Goal: Task Accomplishment & Management: Use online tool/utility

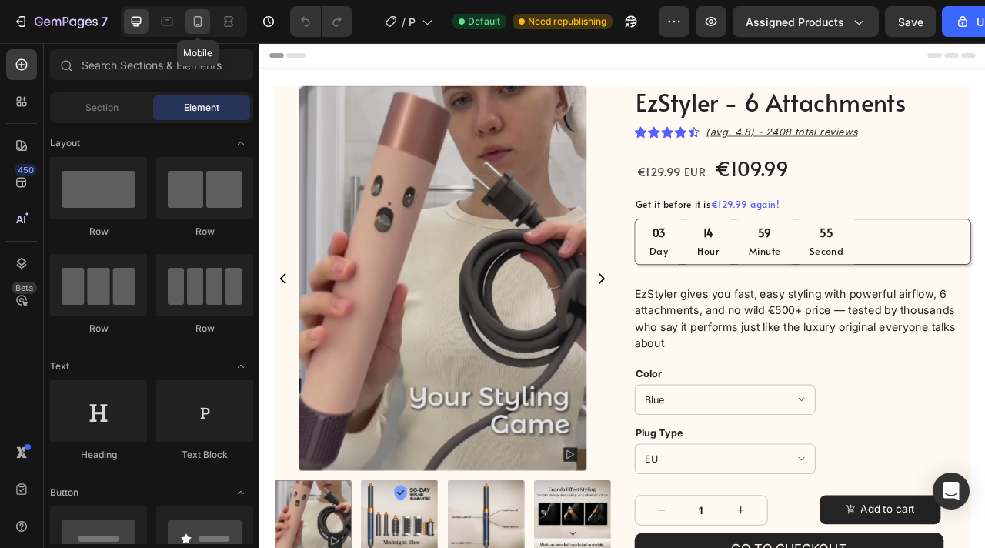
click at [185, 25] on div at bounding box center [197, 21] width 25 height 25
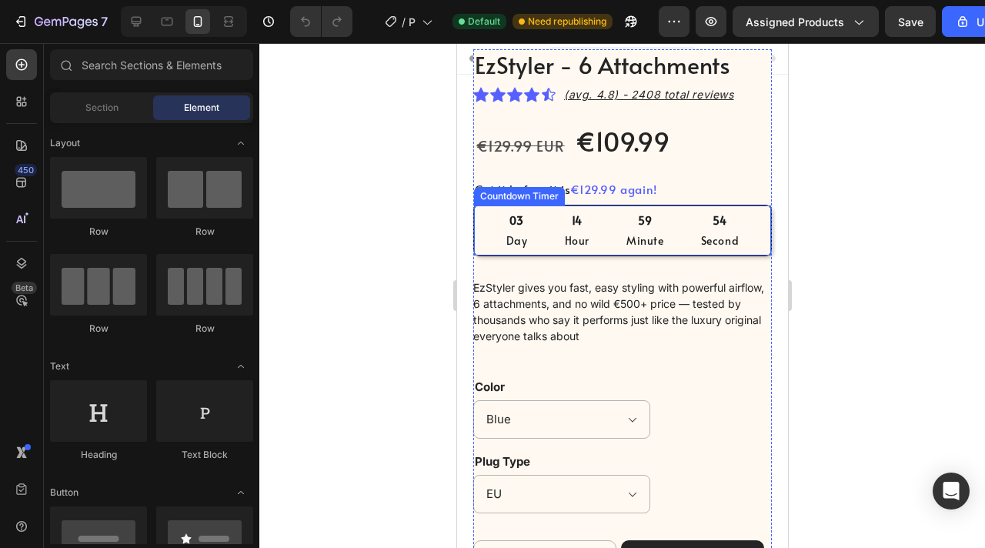
click at [673, 222] on div "59 Minute" at bounding box center [644, 230] width 75 height 50
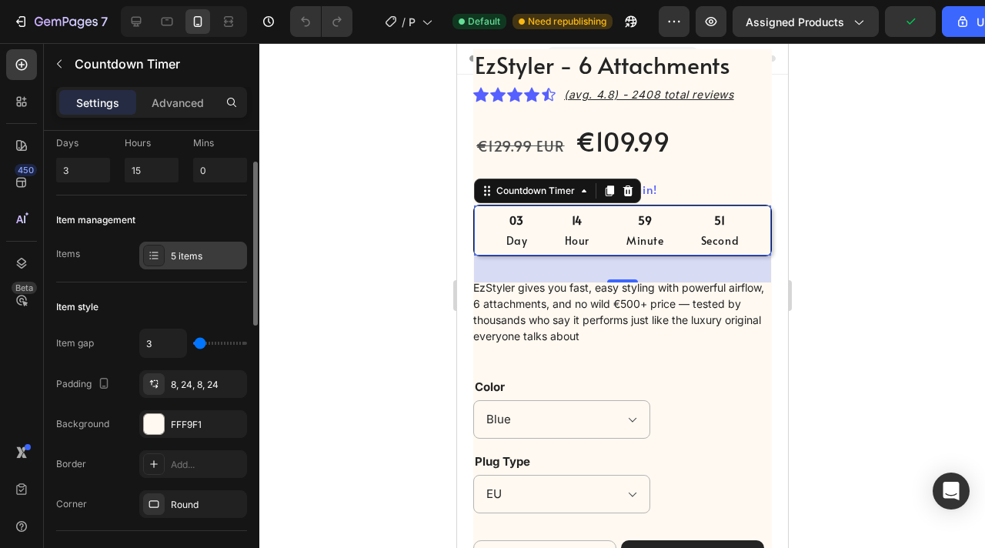
scroll to position [85, 0]
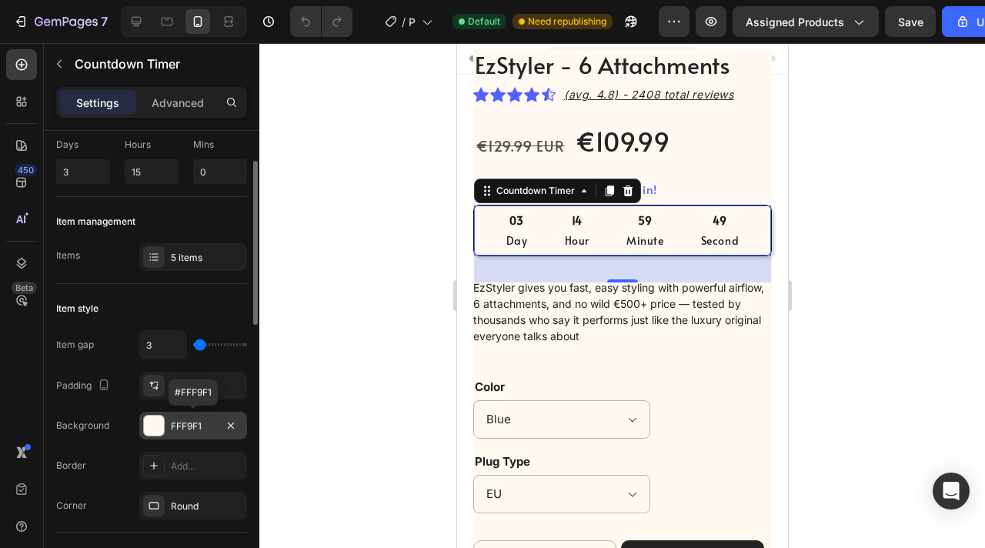
click at [192, 432] on div "FFF9F1" at bounding box center [193, 426] width 45 height 14
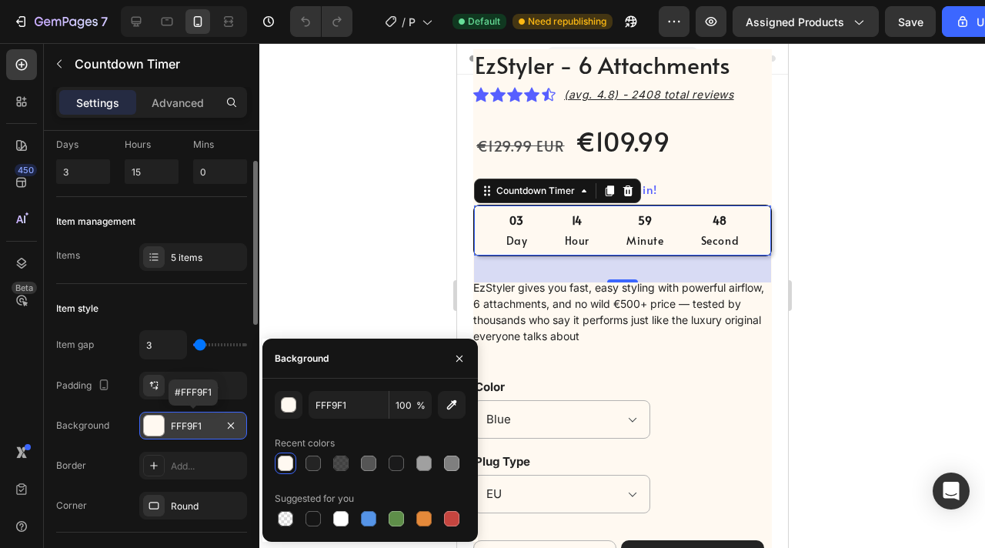
click at [192, 432] on div "FFF9F1" at bounding box center [193, 426] width 45 height 14
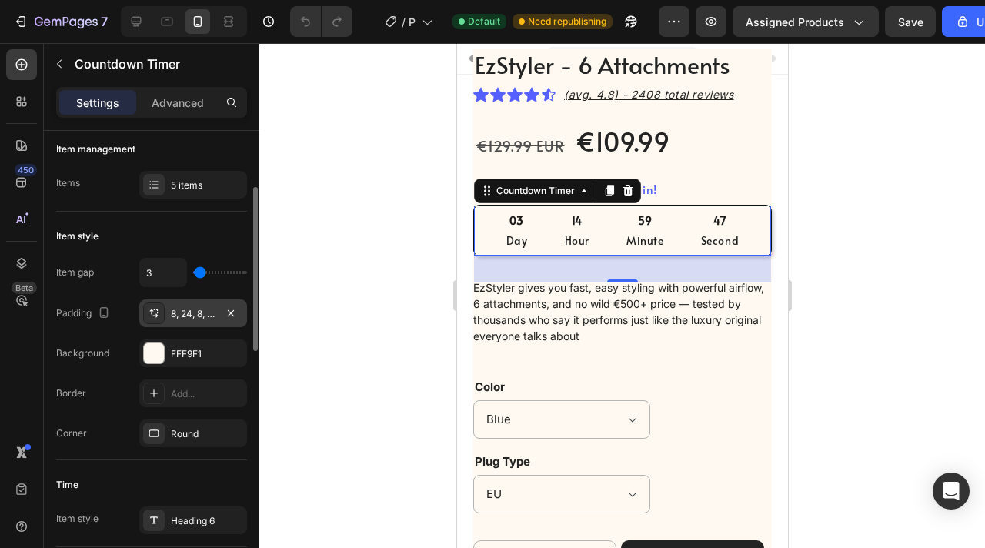
scroll to position [160, 0]
click at [197, 299] on div "8, 24, 8, 24" at bounding box center [193, 311] width 108 height 28
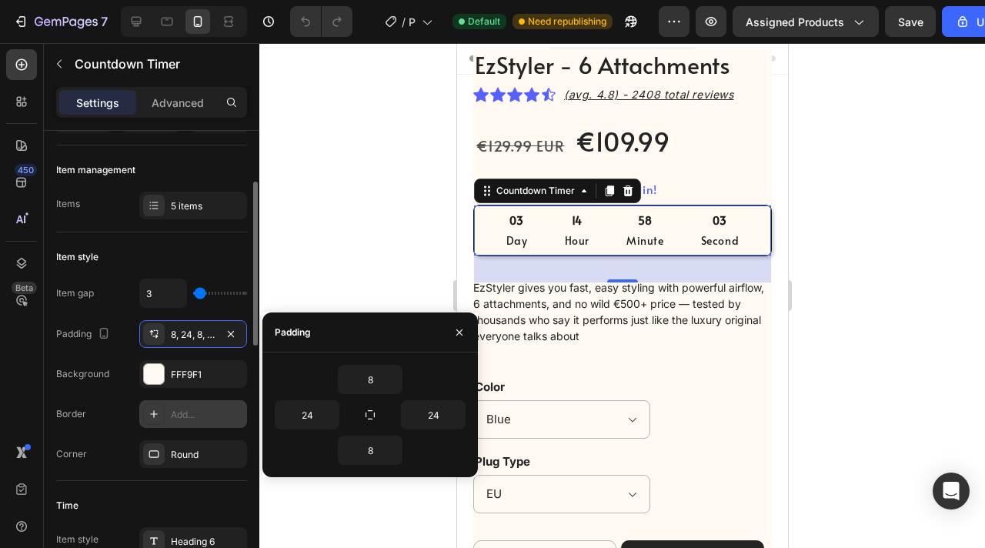
scroll to position [140, 0]
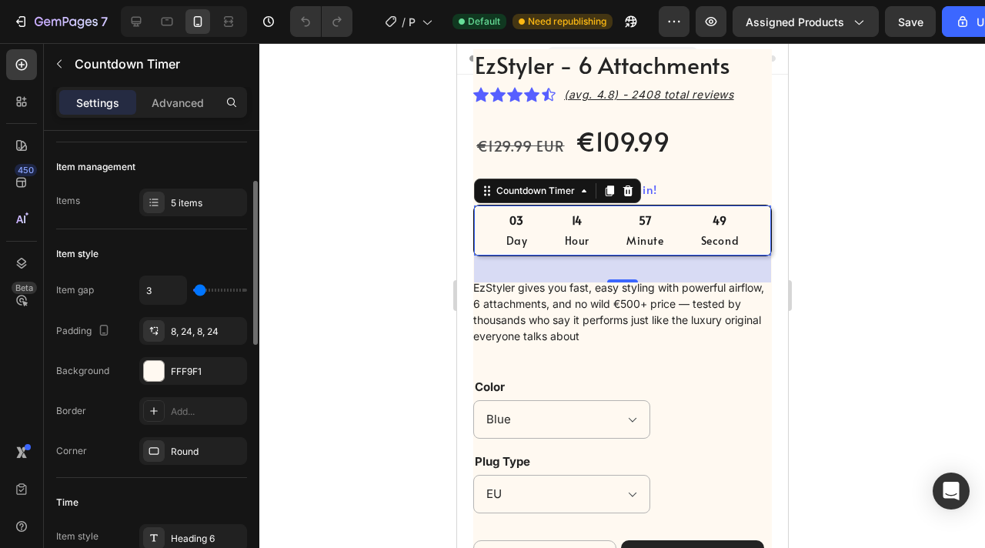
click at [198, 436] on div "Item gap 3 Padding 8, 24, 8, 24 Background FFF9F1 Border Add... Corner Round" at bounding box center [151, 370] width 191 height 189
click at [198, 453] on div "Round" at bounding box center [193, 452] width 45 height 14
click at [198, 411] on div "Add..." at bounding box center [207, 412] width 72 height 14
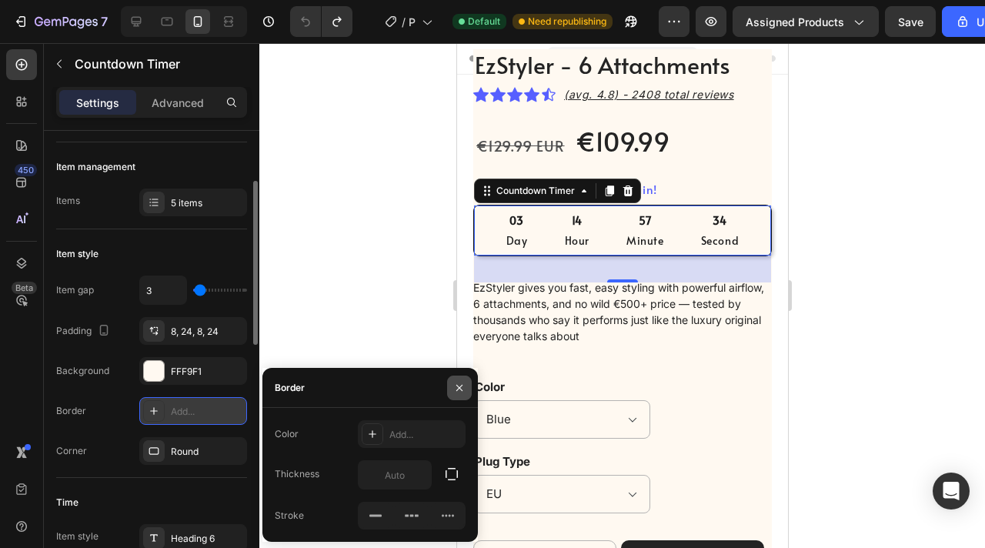
click at [457, 379] on button "button" at bounding box center [459, 388] width 25 height 25
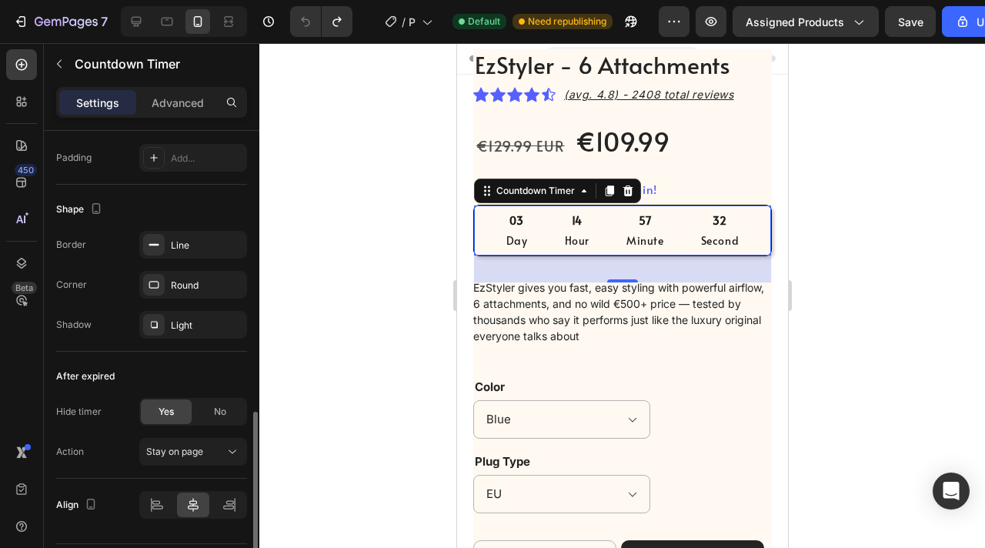
scroll to position [794, 0]
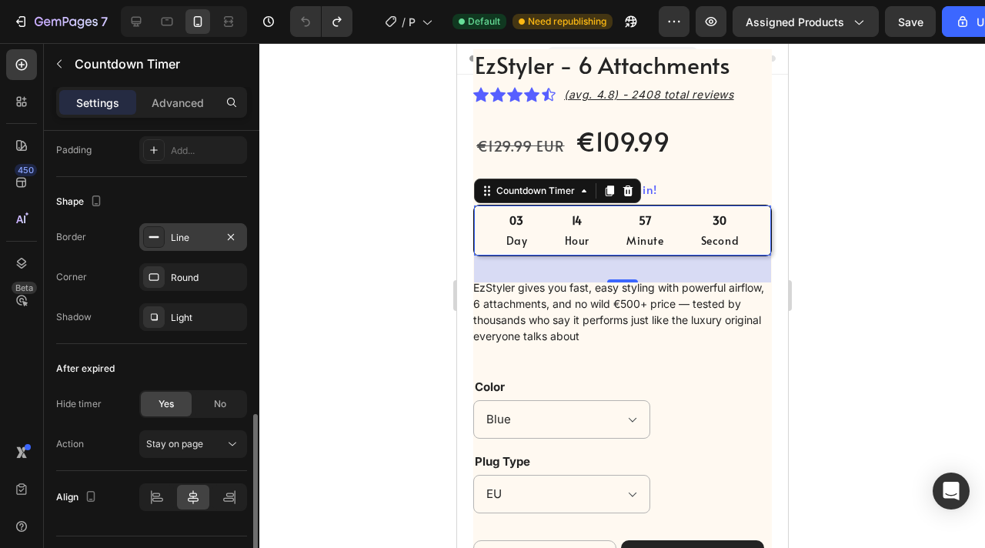
click at [193, 237] on div "Line" at bounding box center [193, 238] width 45 height 14
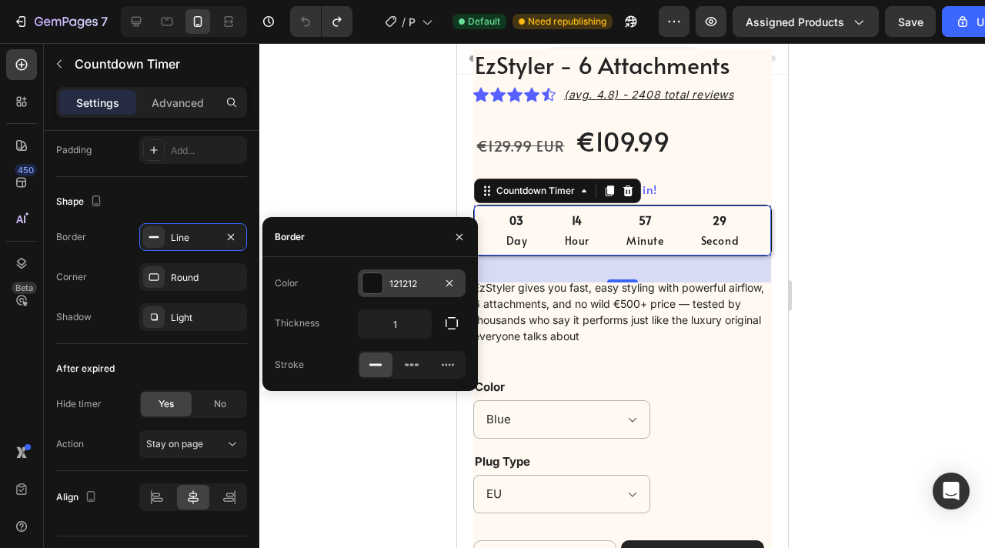
click at [424, 278] on div "121212" at bounding box center [411, 284] width 45 height 14
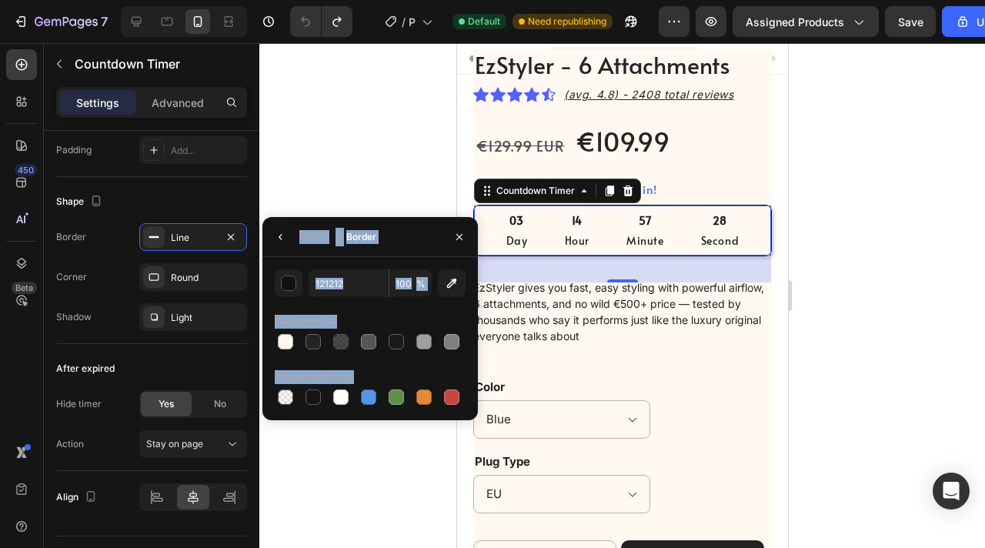
click at [424, 278] on span "%" at bounding box center [420, 284] width 9 height 14
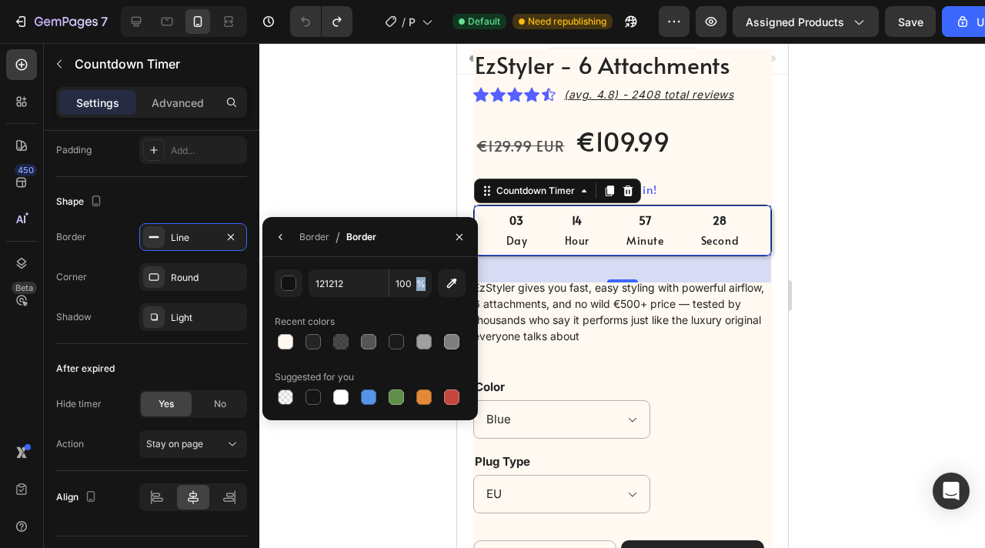
click at [424, 278] on span "%" at bounding box center [420, 284] width 9 height 14
click at [0, 0] on input "121212" at bounding box center [0, 0] width 0 height 0
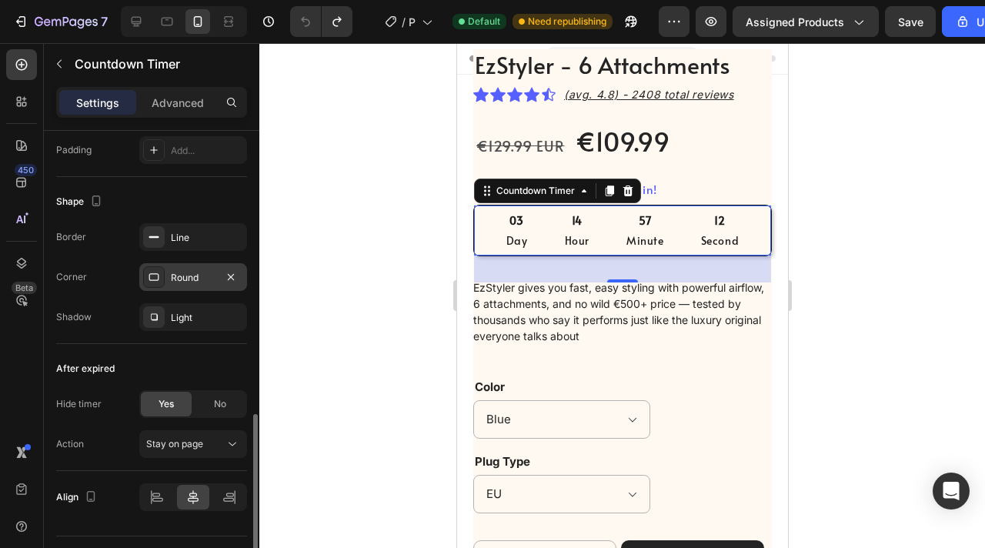
click at [192, 272] on div "Round" at bounding box center [193, 278] width 45 height 14
click at [186, 312] on div "Light" at bounding box center [193, 318] width 45 height 14
click at [186, 257] on div "Border Line Corner Round Shadow Light" at bounding box center [151, 277] width 191 height 108
click at [186, 243] on div "Line" at bounding box center [193, 238] width 45 height 14
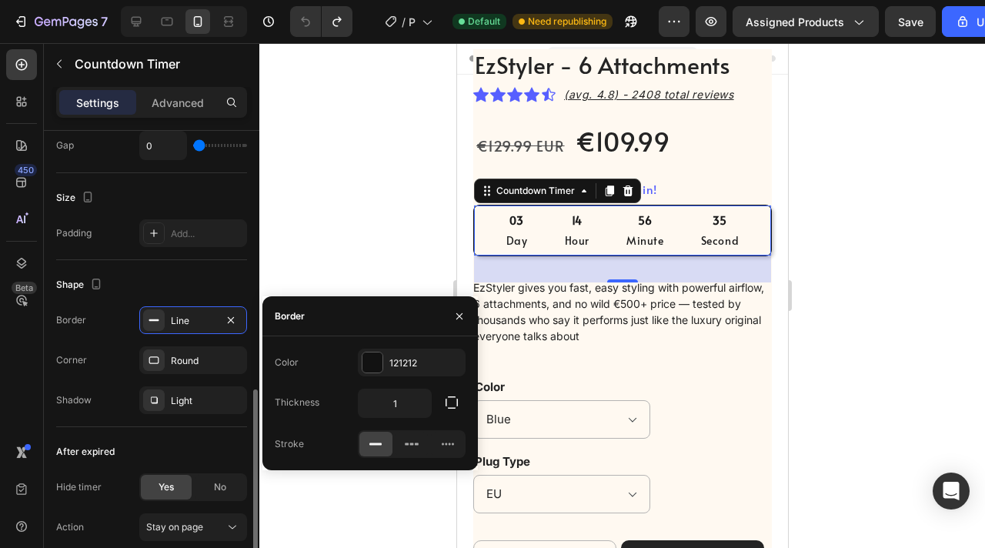
scroll to position [714, 0]
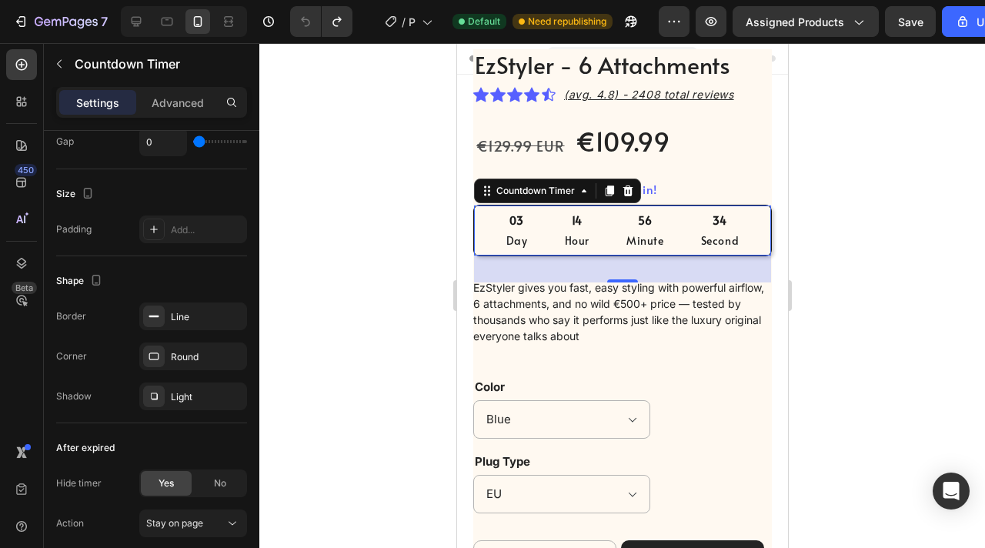
click at [601, 225] on div "14 Hour" at bounding box center [577, 230] width 62 height 50
drag, startPoint x: 15, startPoint y: 270, endPoint x: 61, endPoint y: 270, distance: 45.4
click at [15, 270] on icon at bounding box center [21, 263] width 15 height 15
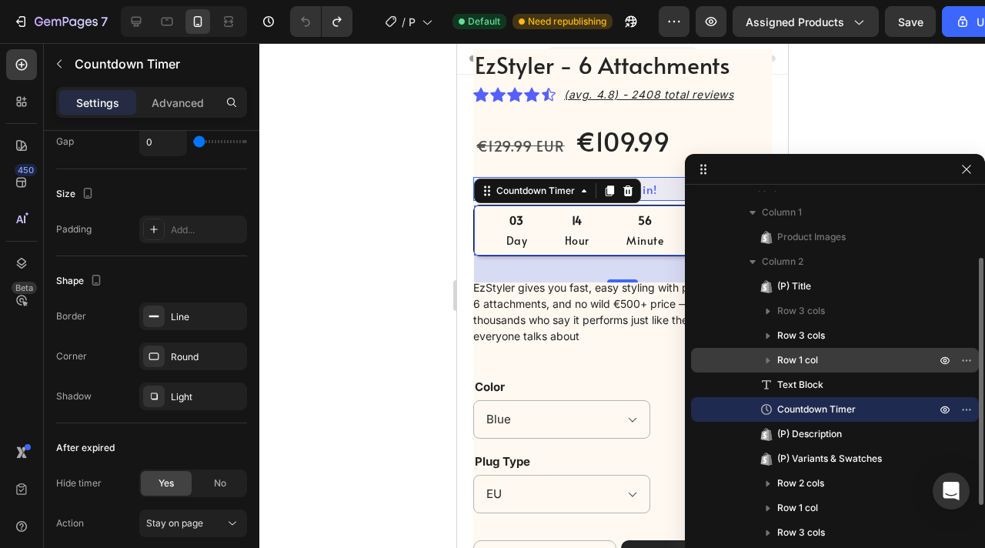
scroll to position [84, 0]
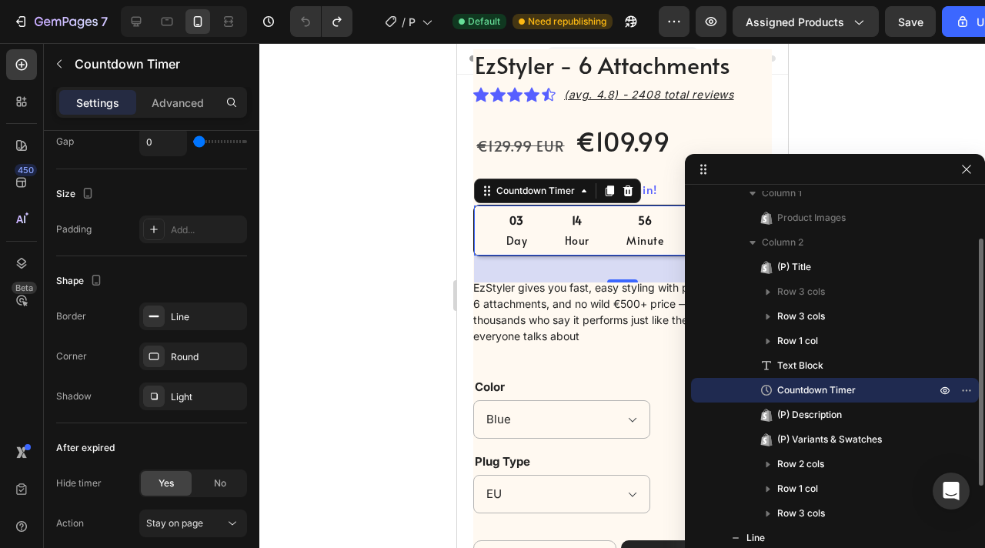
click at [832, 391] on span "Countdown Timer" at bounding box center [816, 390] width 79 height 15
click at [359, 321] on div at bounding box center [622, 295] width 726 height 505
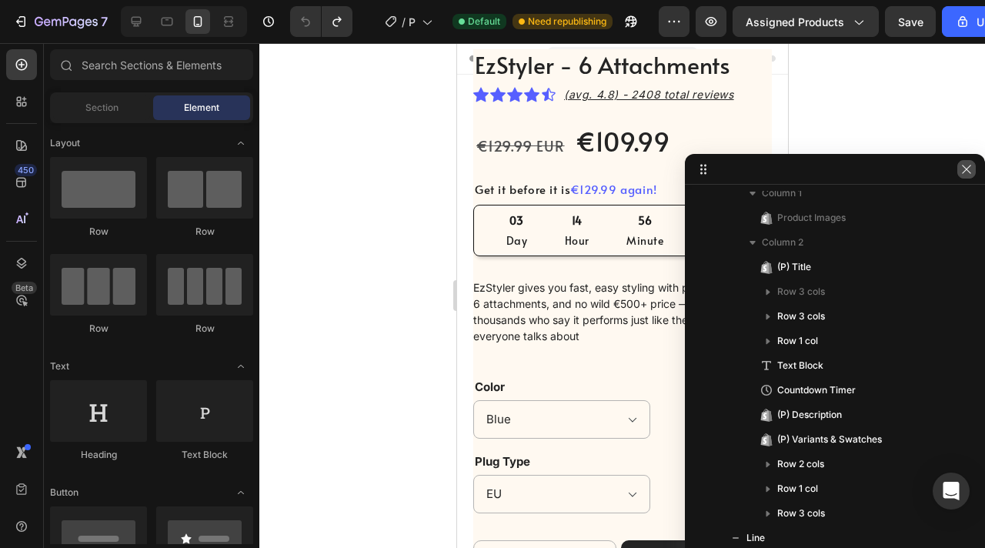
click at [973, 166] on button "button" at bounding box center [966, 169] width 18 height 18
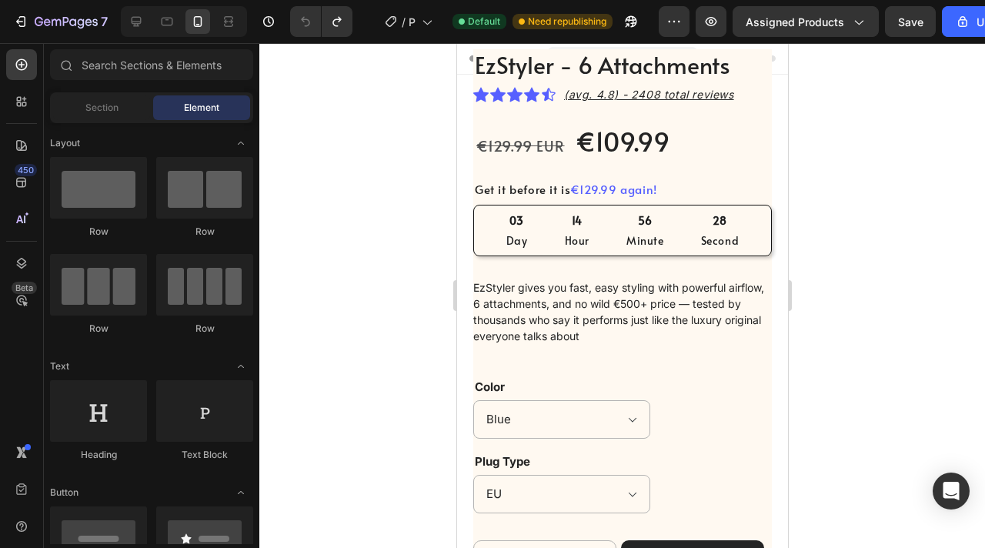
click at [632, 201] on div "EzStyler - 6 Attachments (P) Title Icon Icon Icon Icon Icon Icon List Hoz (avg.…" at bounding box center [622, 390] width 299 height 683
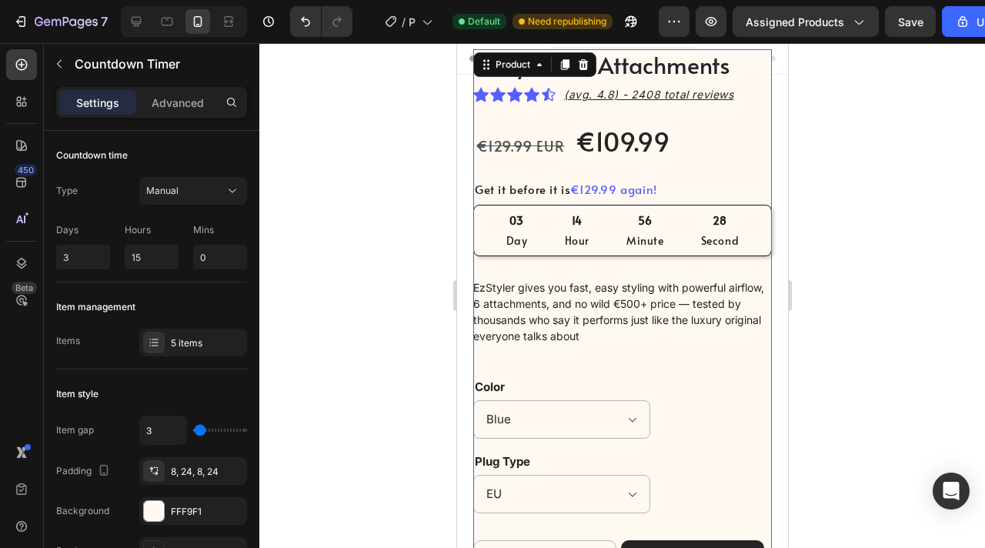
click at [626, 209] on div "56 Minute" at bounding box center [644, 230] width 75 height 50
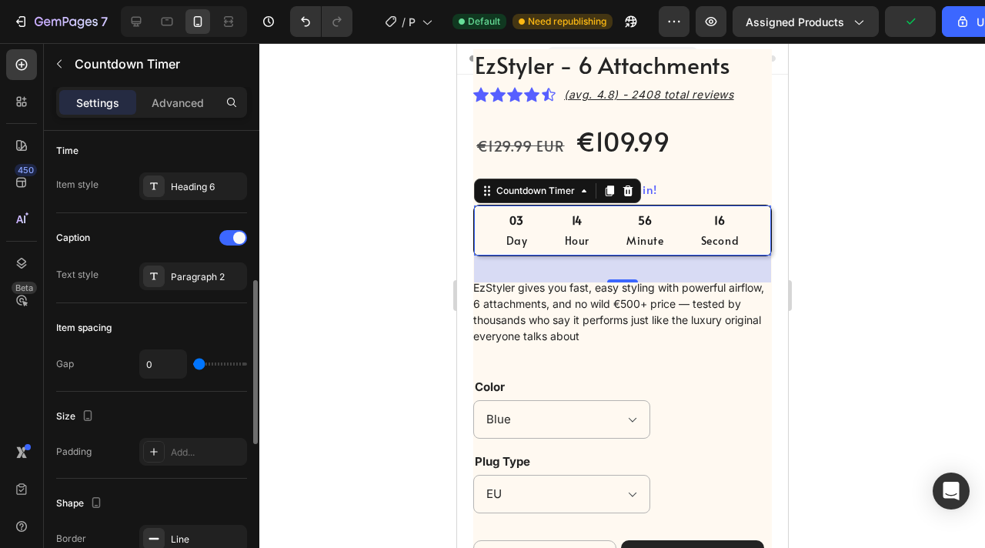
scroll to position [466, 0]
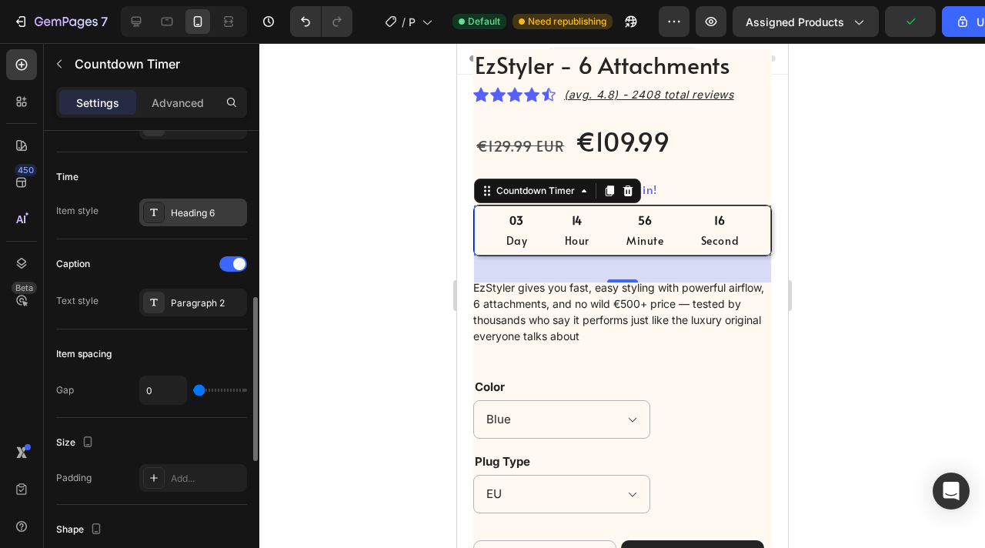
click at [193, 209] on div "Heading 6" at bounding box center [207, 213] width 72 height 14
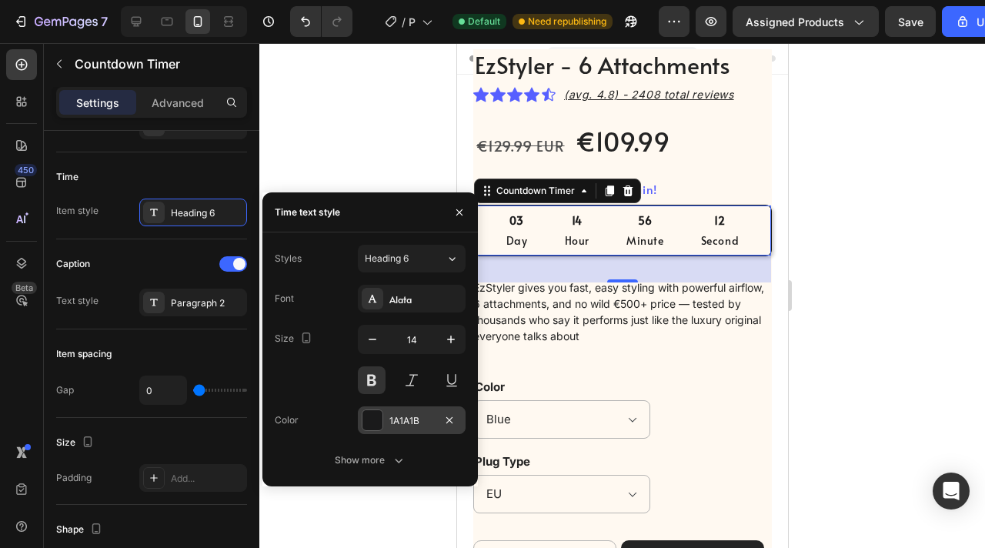
click at [433, 433] on div "1A1A1B" at bounding box center [412, 420] width 108 height 28
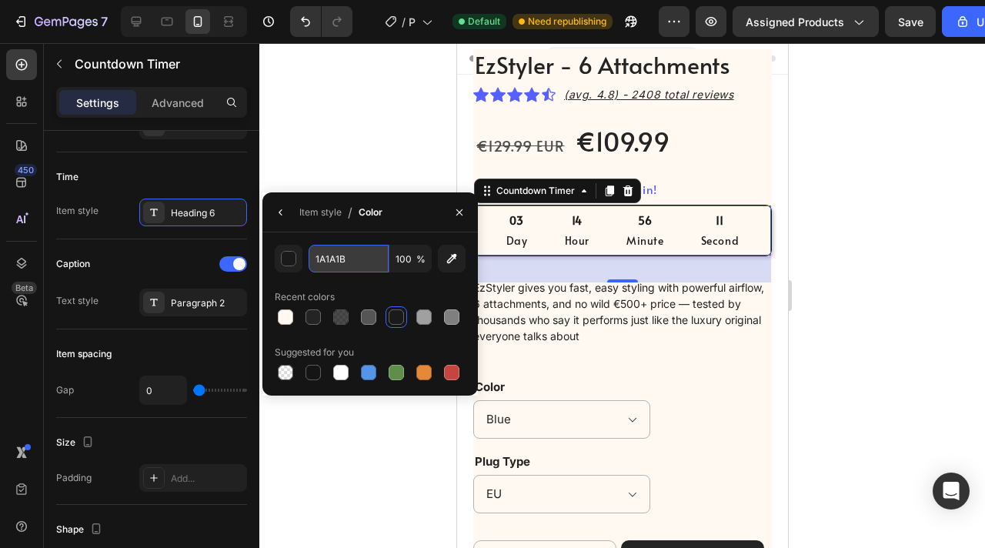
click at [352, 259] on input "1A1A1B" at bounding box center [349, 259] width 80 height 28
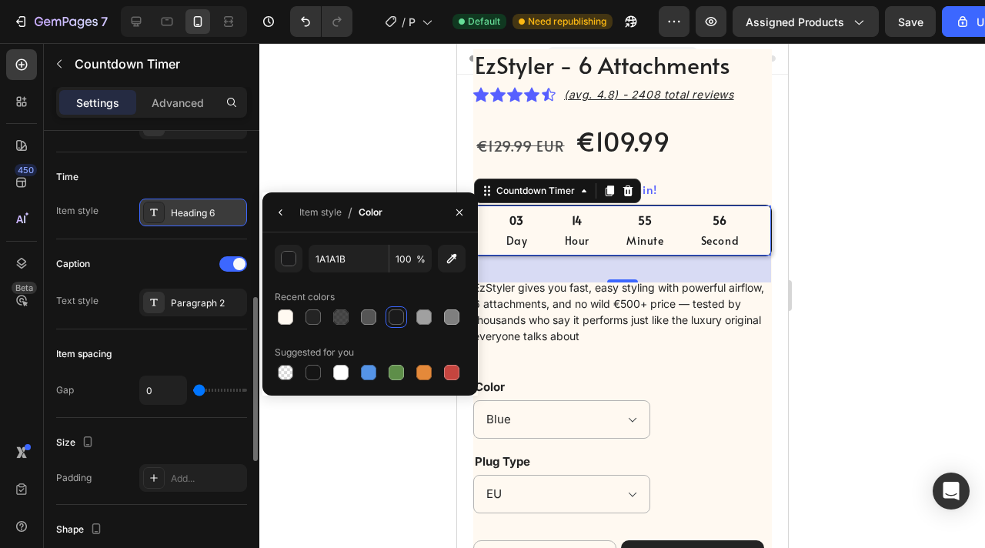
click at [170, 199] on div "Heading 6" at bounding box center [193, 213] width 108 height 28
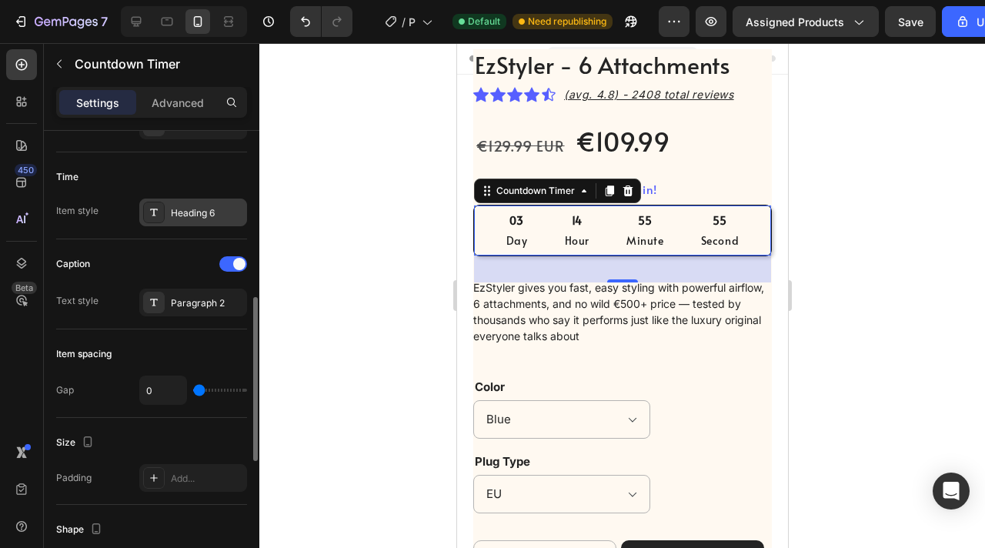
click at [175, 206] on div "Heading 6" at bounding box center [207, 213] width 72 height 14
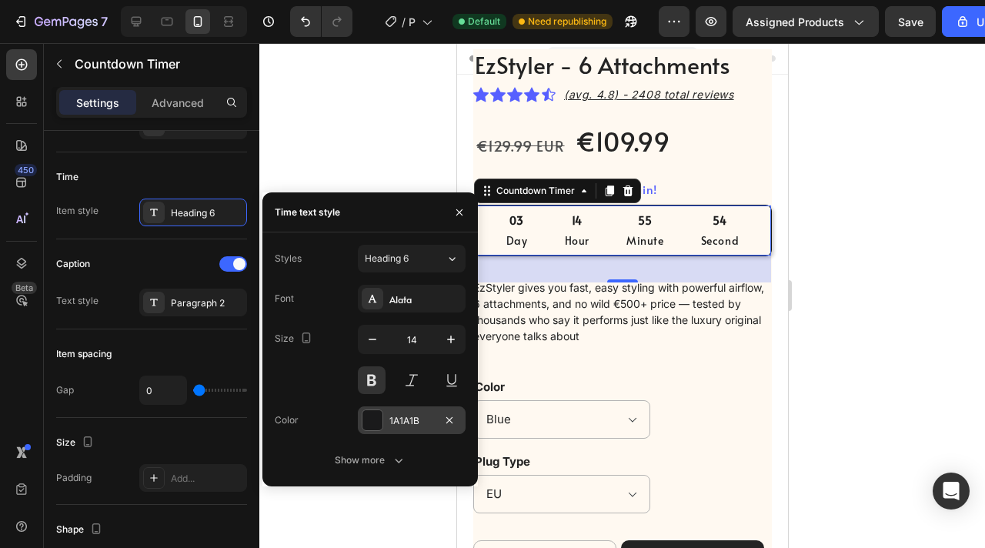
click at [404, 416] on div "1A1A1B" at bounding box center [411, 421] width 45 height 14
click at [404, 416] on div at bounding box center [622, 295] width 726 height 505
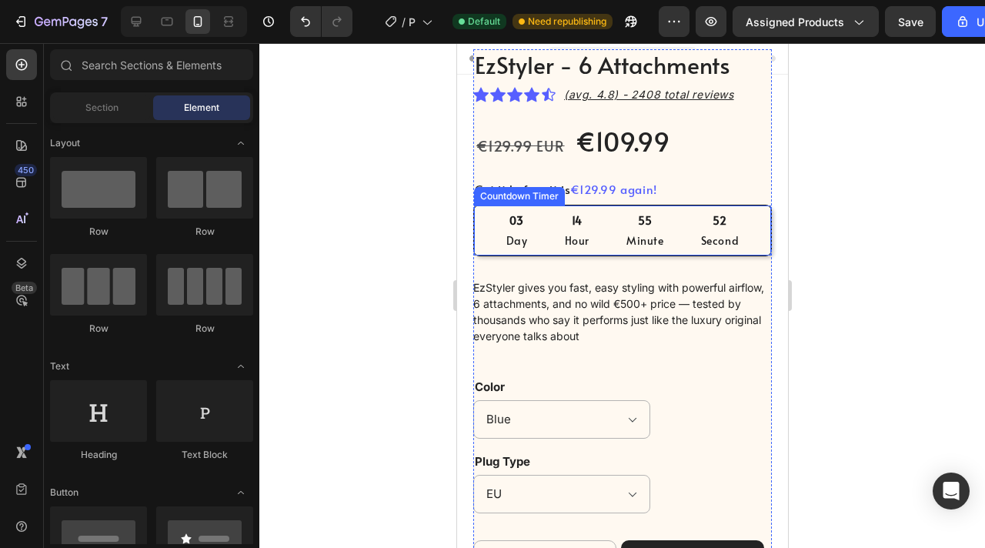
click at [573, 216] on div "14" at bounding box center [576, 221] width 25 height 18
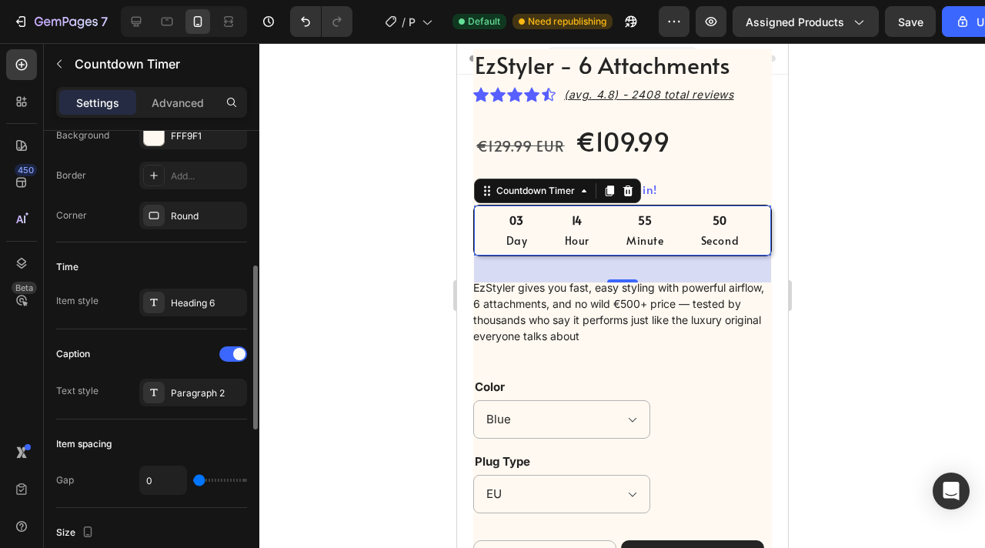
scroll to position [376, 0]
click at [199, 301] on div "Heading 6" at bounding box center [207, 303] width 72 height 14
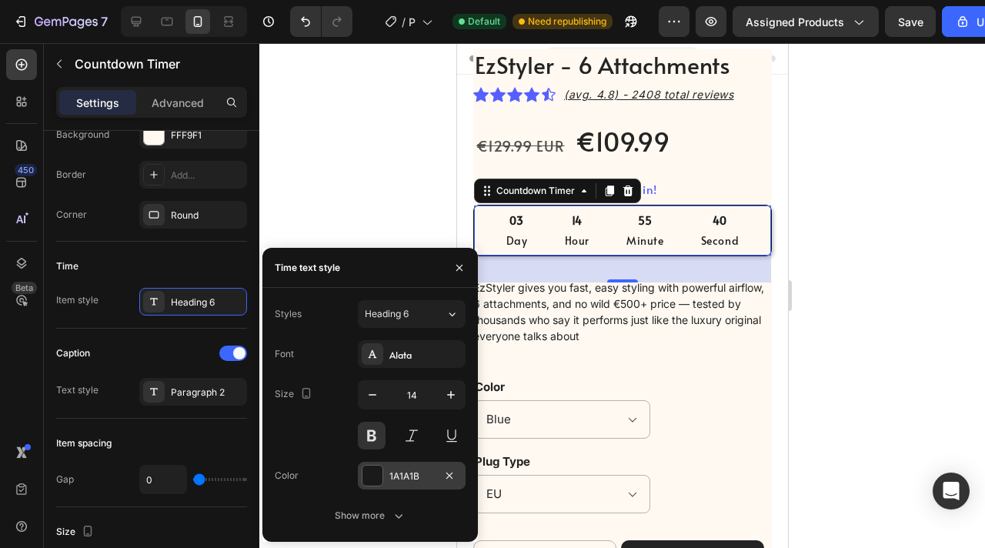
click at [414, 484] on div "1A1A1B" at bounding box center [412, 476] width 108 height 28
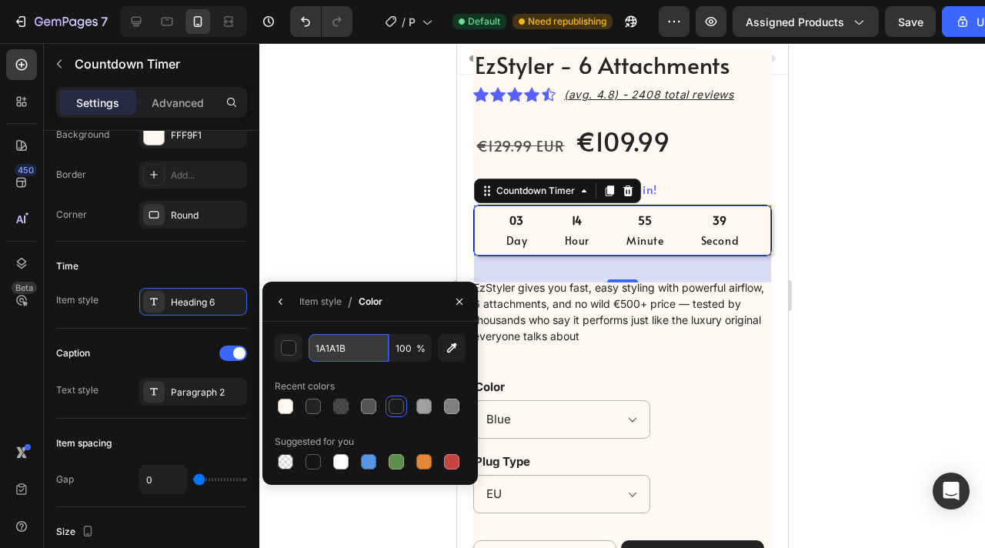
click at [349, 351] on input "1A1A1B" at bounding box center [349, 348] width 80 height 28
click at [194, 410] on div "Caption Text style Paragraph 2" at bounding box center [151, 374] width 191 height 90
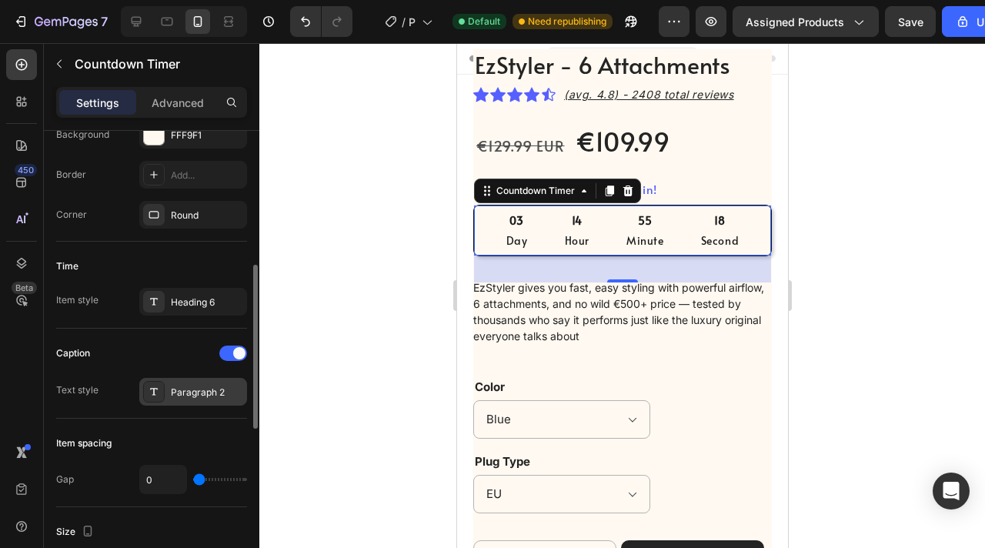
click at [198, 396] on div "Paragraph 2" at bounding box center [207, 393] width 72 height 14
click at [197, 309] on div "Heading 6" at bounding box center [193, 302] width 108 height 28
click at [522, 205] on div "03 Day" at bounding box center [516, 230] width 58 height 50
click at [516, 219] on div "03" at bounding box center [517, 221] width 22 height 18
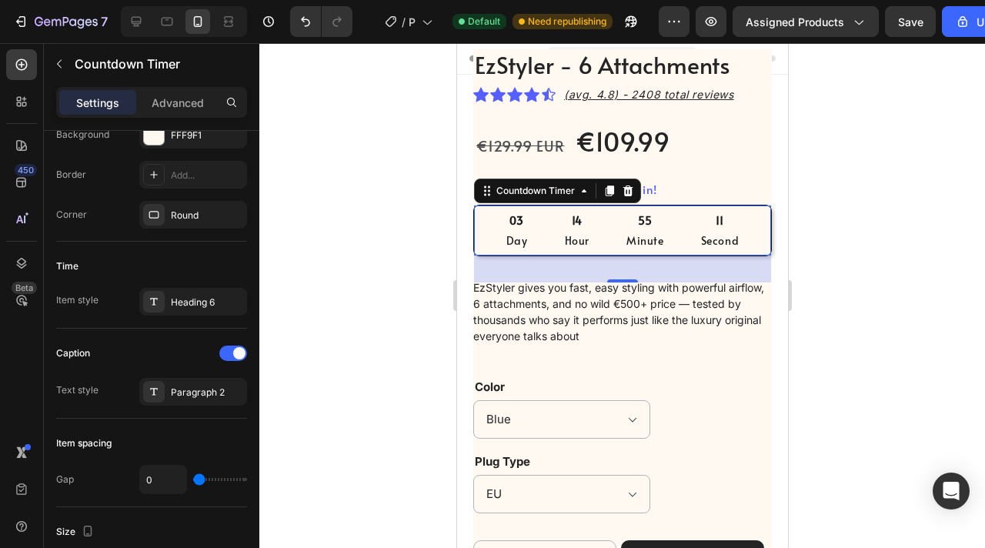
click at [516, 219] on div "03" at bounding box center [517, 221] width 22 height 18
click at [188, 286] on div "Time Item style Heading 6" at bounding box center [151, 285] width 191 height 87
click at [188, 292] on div "Heading 6" at bounding box center [193, 302] width 108 height 28
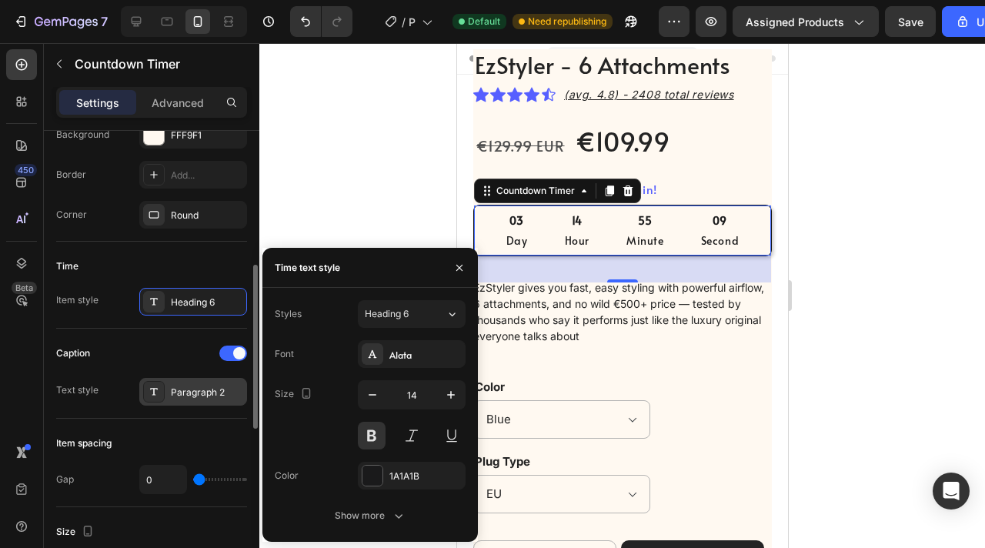
click at [202, 391] on div "Paragraph 2" at bounding box center [207, 393] width 72 height 14
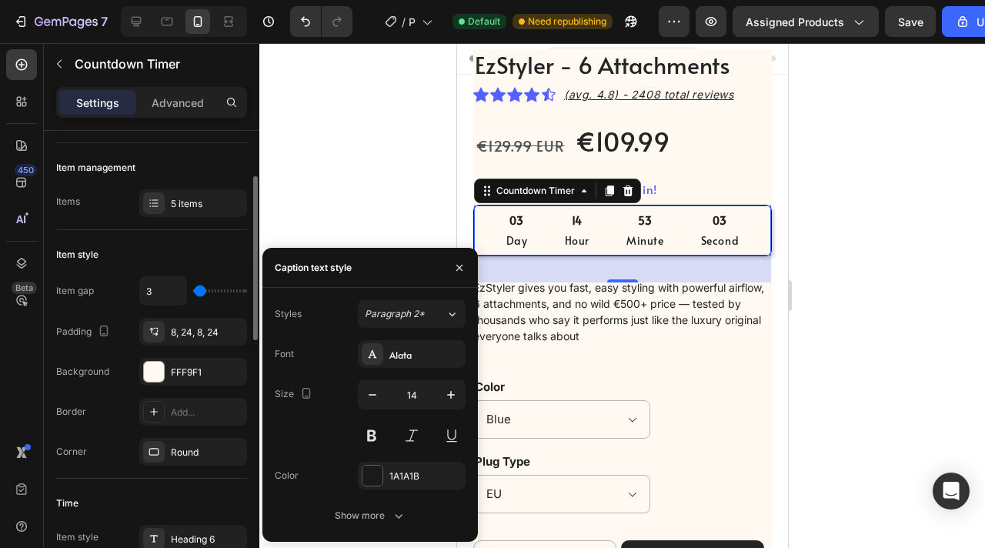
scroll to position [136, 0]
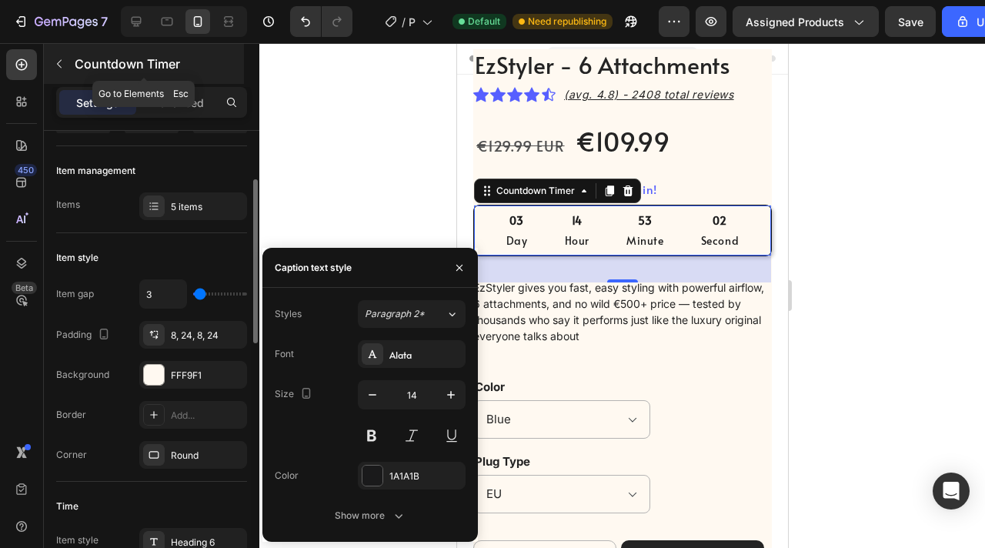
click at [180, 83] on div "Countdown Timer" at bounding box center [144, 64] width 200 height 40
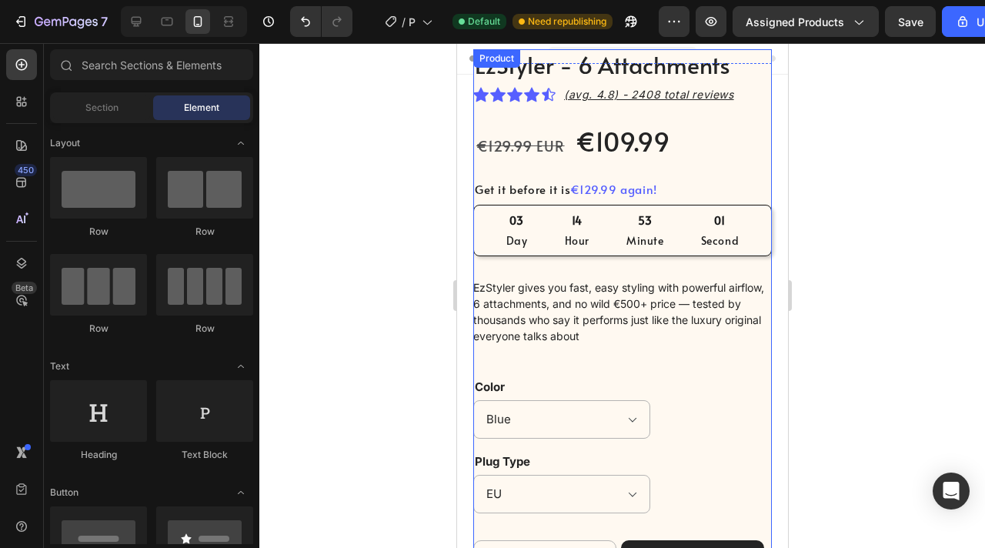
click at [535, 227] on div "03 Day" at bounding box center [516, 230] width 58 height 50
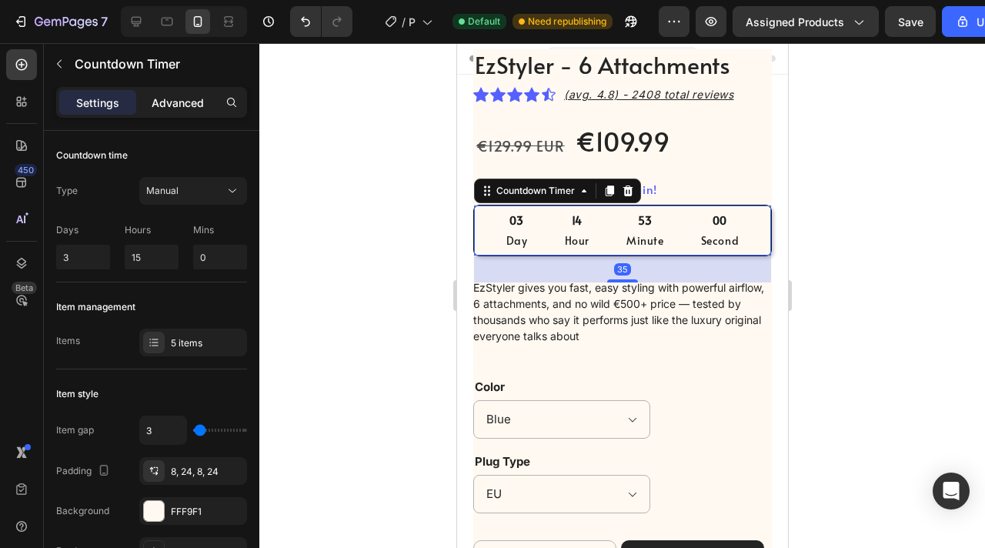
click at [164, 105] on p "Advanced" at bounding box center [178, 103] width 52 height 16
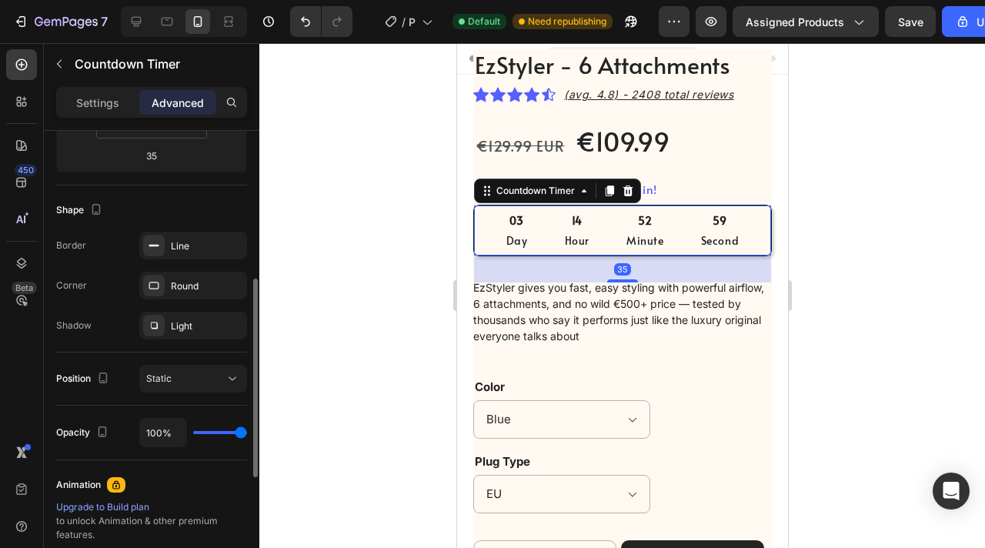
scroll to position [342, 0]
click at [188, 324] on div "Light" at bounding box center [193, 326] width 45 height 14
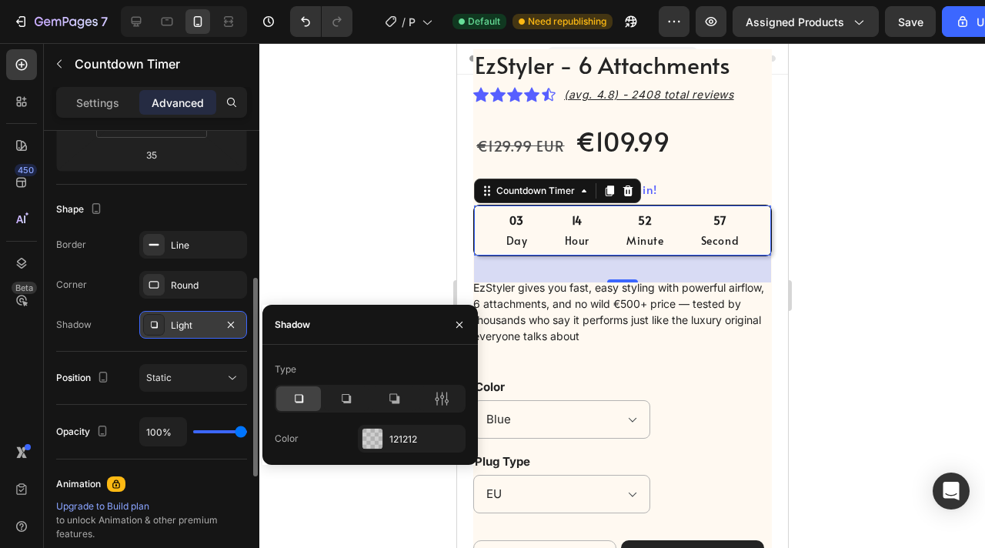
click at [189, 328] on div "Light" at bounding box center [193, 326] width 45 height 14
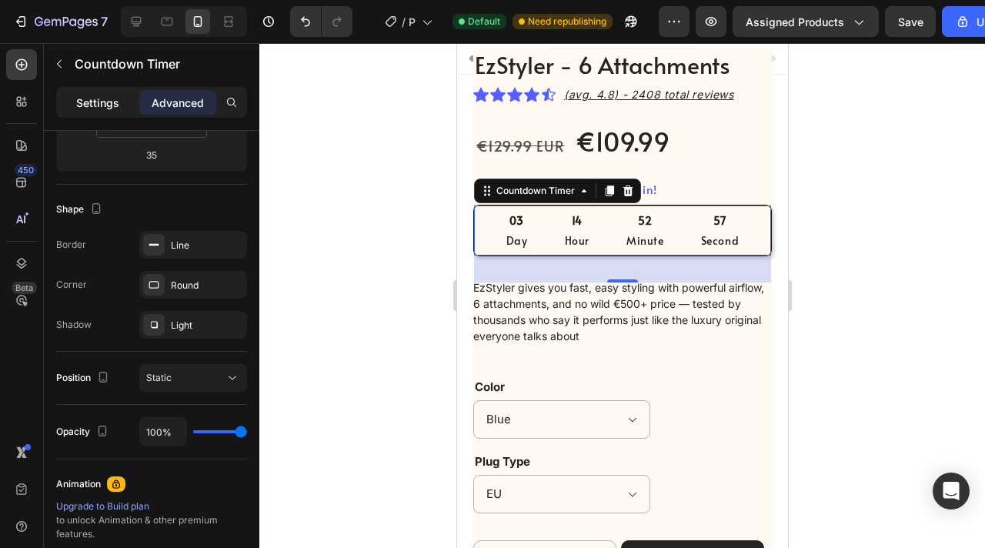
click at [99, 99] on p "Settings" at bounding box center [97, 103] width 43 height 16
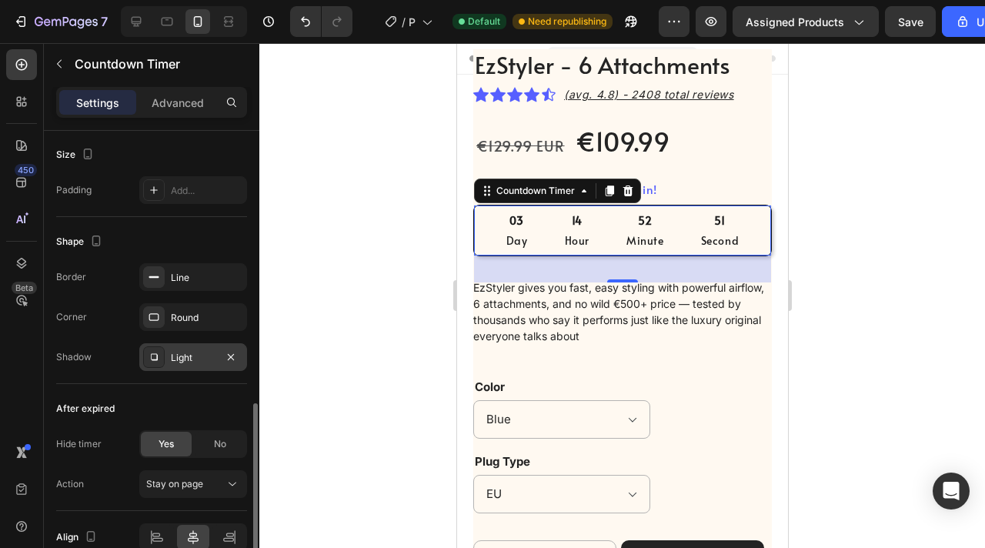
scroll to position [759, 0]
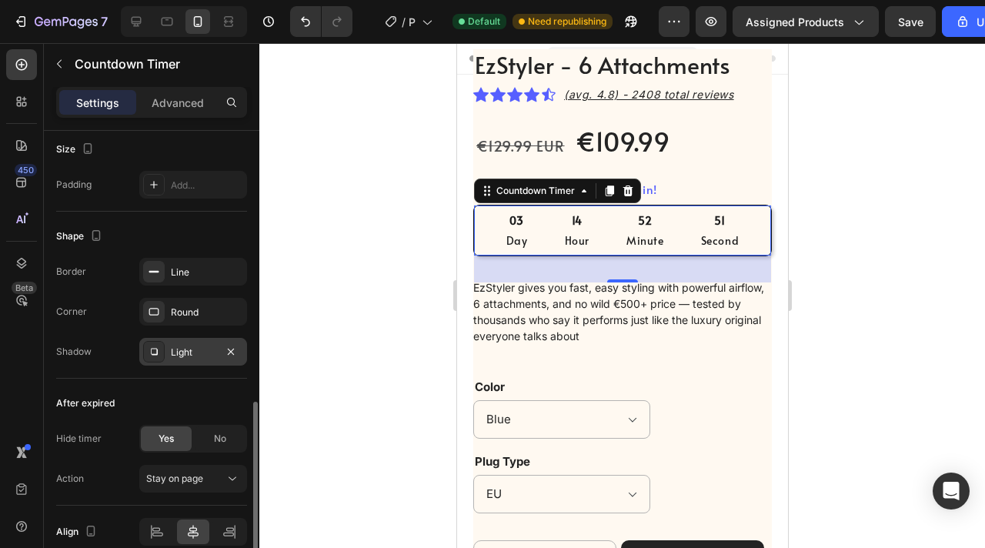
click at [200, 348] on div "Light" at bounding box center [193, 353] width 45 height 14
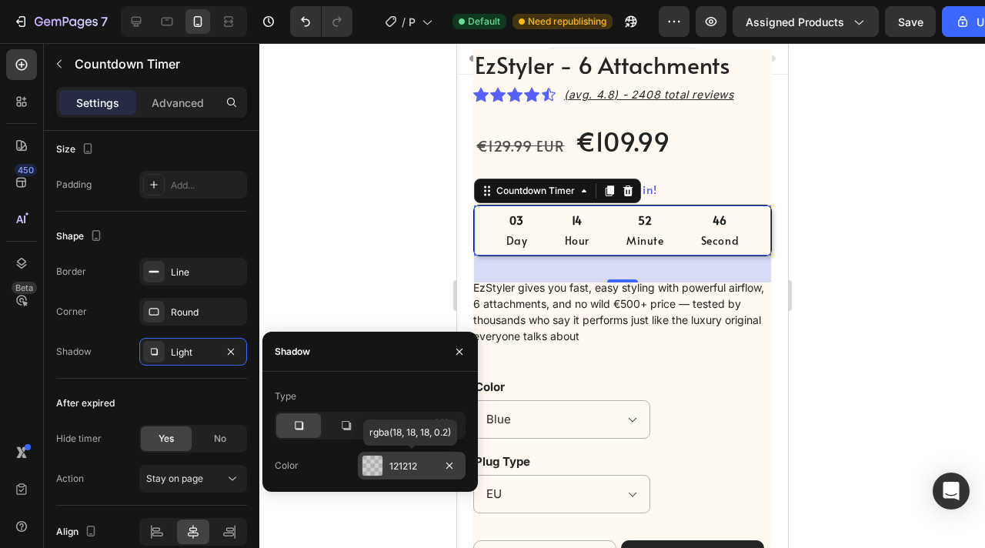
click at [415, 476] on div "121212" at bounding box center [412, 466] width 108 height 28
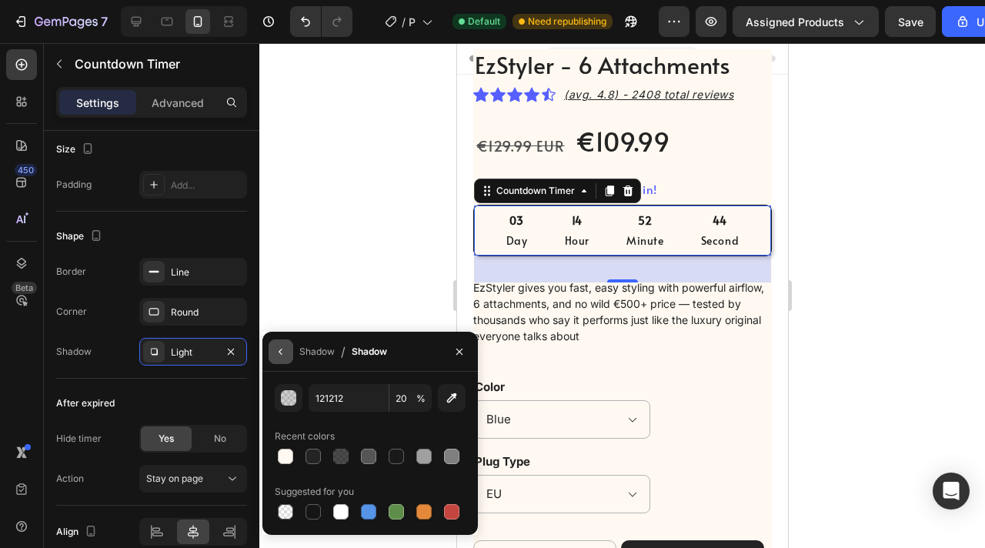
click at [282, 352] on icon "button" at bounding box center [281, 352] width 12 height 12
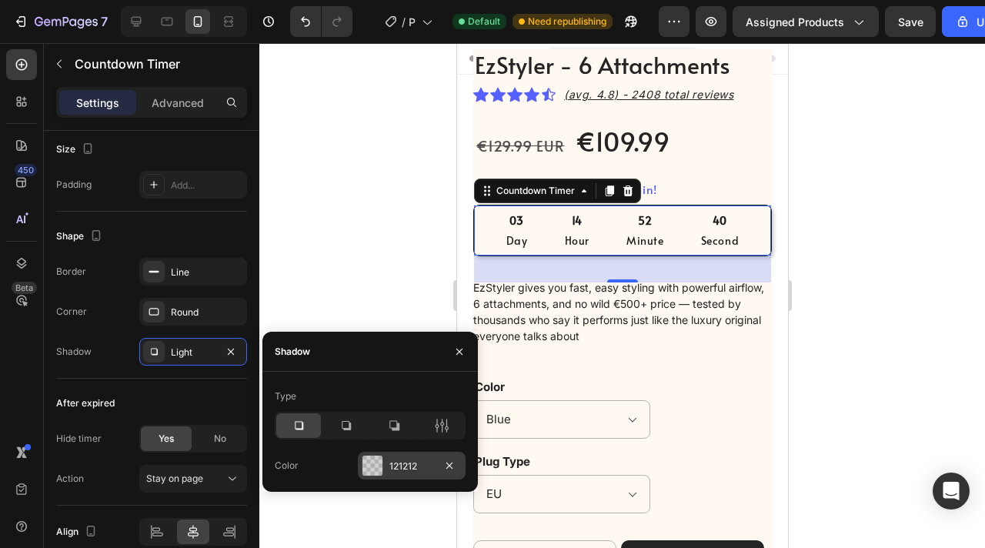
click at [381, 463] on div at bounding box center [373, 466] width 20 height 20
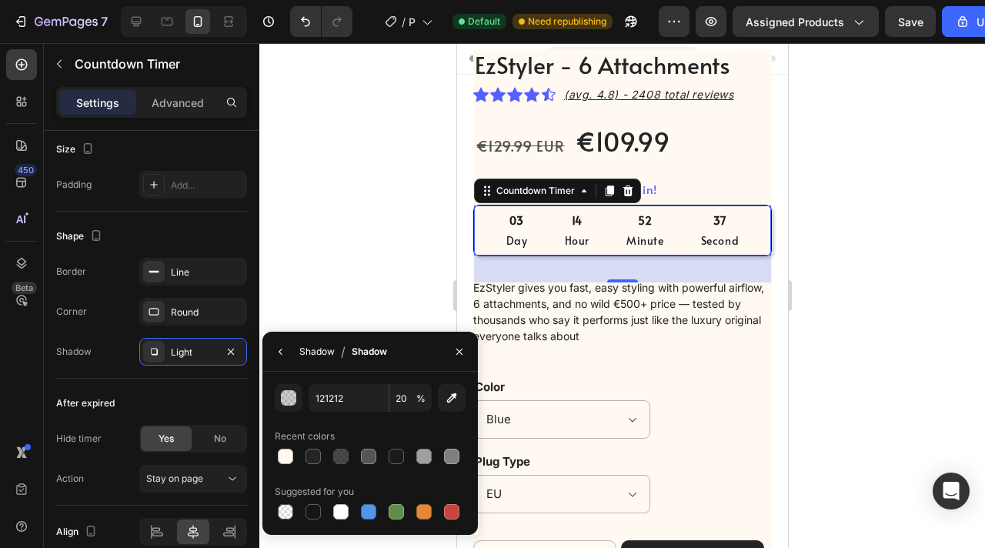
click at [306, 359] on div "Shadow" at bounding box center [316, 351] width 35 height 25
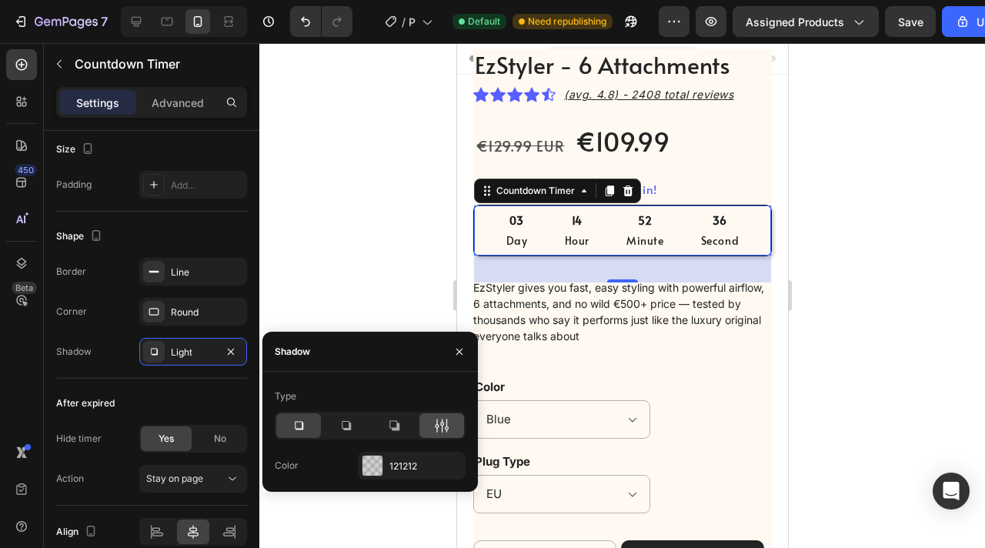
click at [444, 433] on icon at bounding box center [441, 425] width 15 height 15
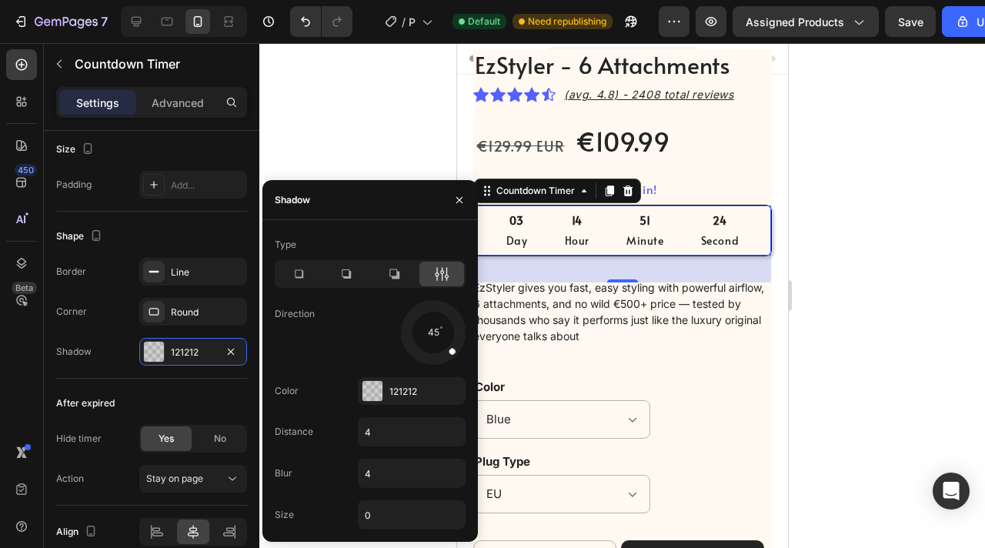
click at [834, 219] on div at bounding box center [622, 295] width 726 height 505
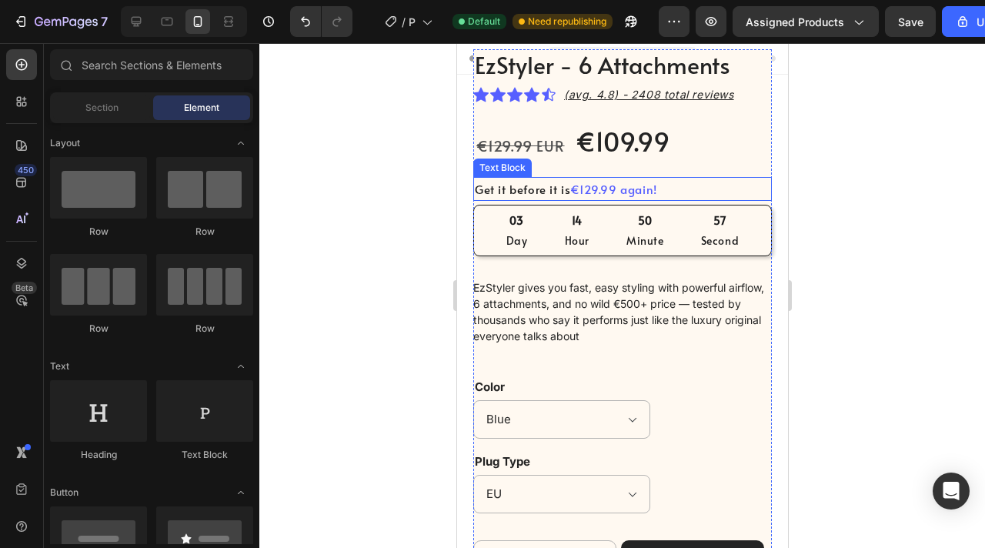
click at [532, 190] on p "Get it before it is €129.99 again!" at bounding box center [565, 189] width 182 height 21
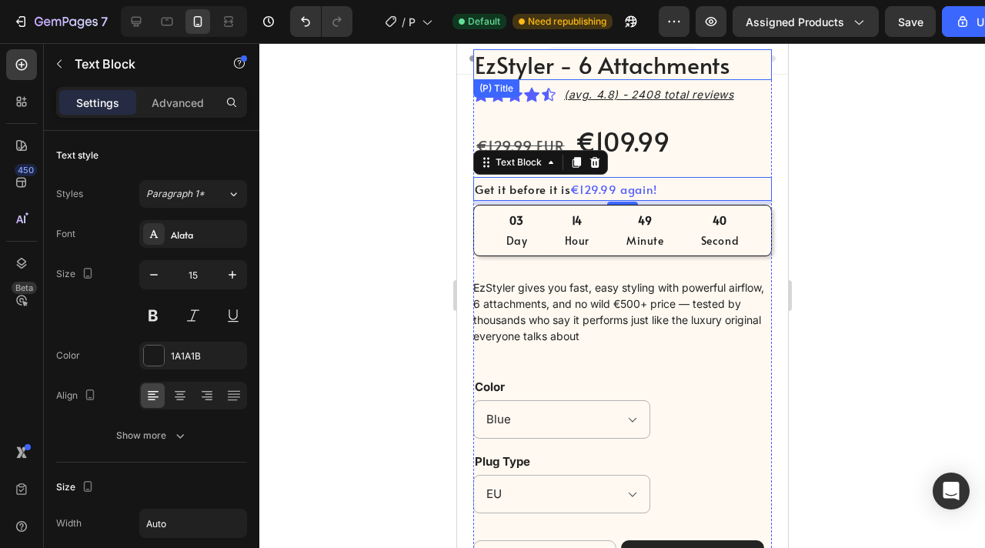
click at [637, 49] on h2 "EzStyler - 6 Attachments" at bounding box center [622, 64] width 299 height 31
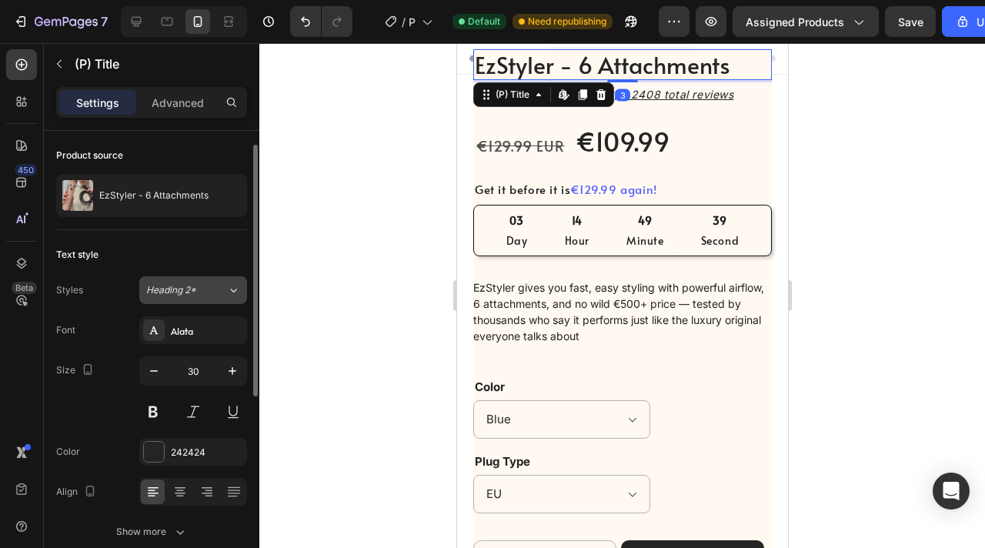
scroll to position [12, 0]
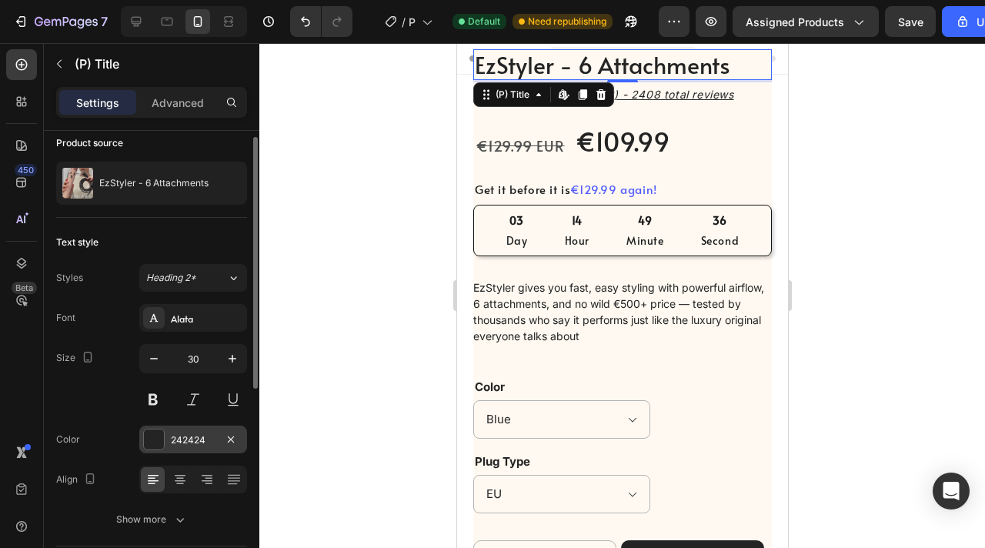
click at [216, 443] on div "242424" at bounding box center [193, 440] width 108 height 28
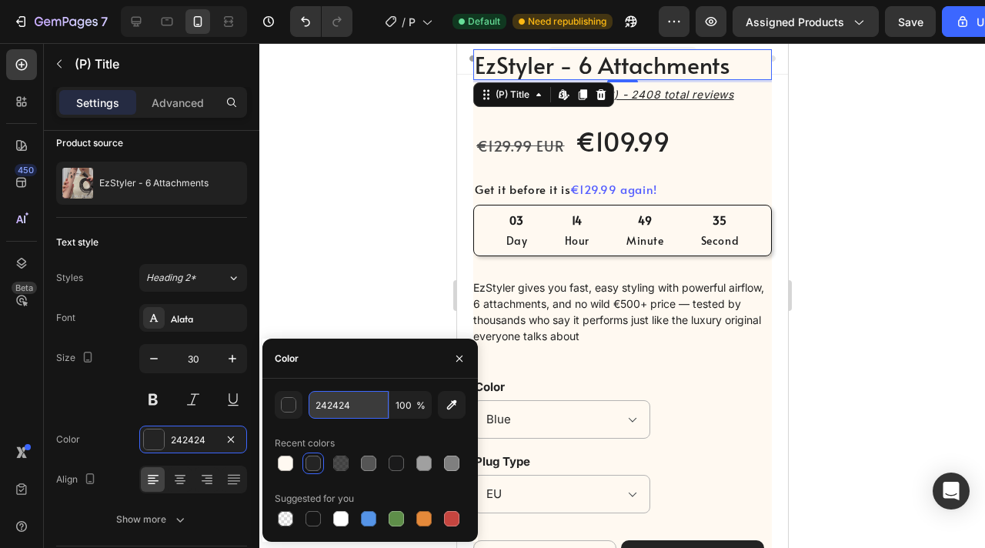
click at [339, 402] on input "242424" at bounding box center [349, 405] width 80 height 28
